Goal: Submit feedback/report problem

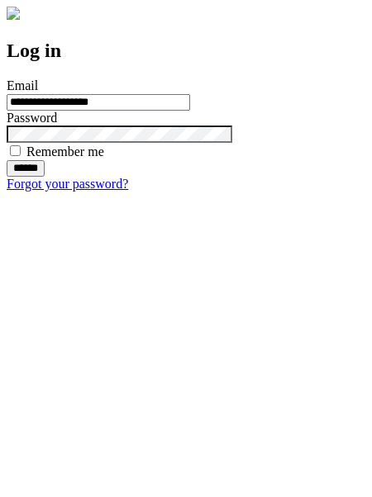
click at [45, 177] on input "******" at bounding box center [26, 168] width 38 height 17
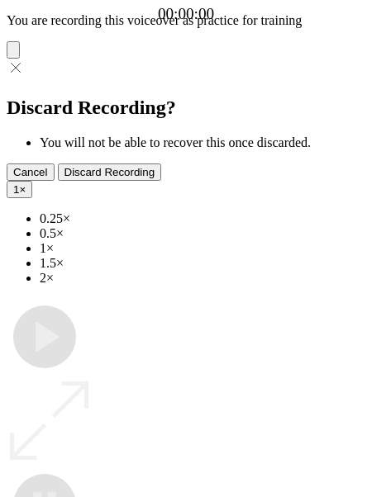
type input "**********"
